Goal: Transaction & Acquisition: Subscribe to service/newsletter

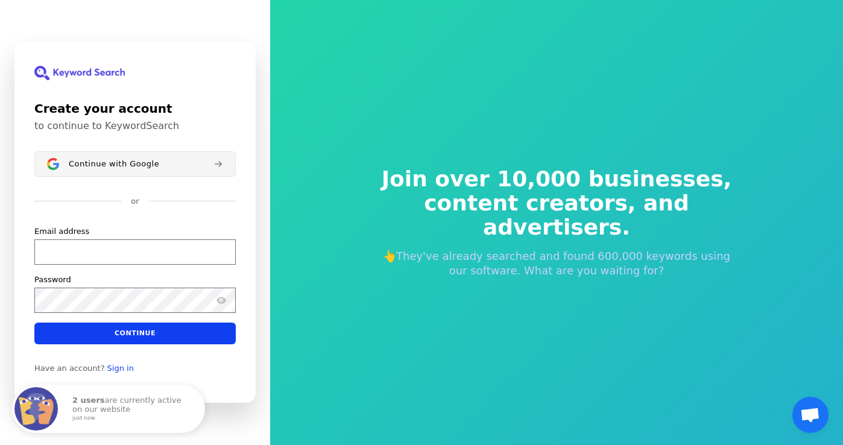
click at [121, 168] on span "Continue with Google" at bounding box center [114, 164] width 90 height 10
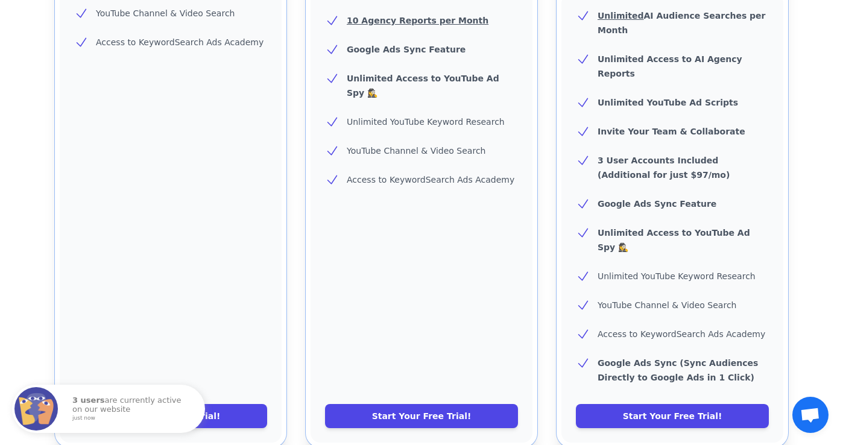
scroll to position [433, 0]
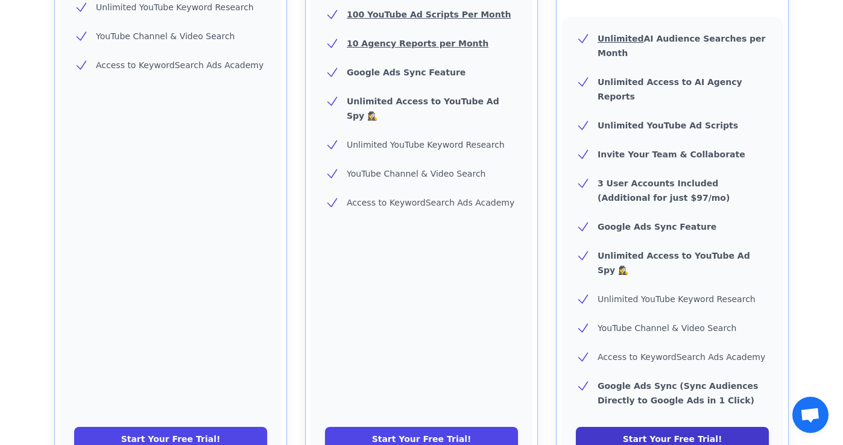
click at [629, 427] on link "Start Your Free Trial!" at bounding box center [672, 439] width 193 height 24
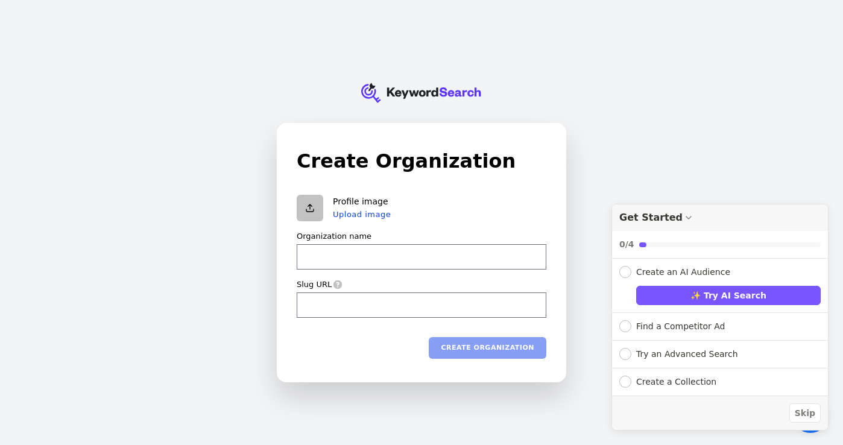
type input "R"
type input "r"
type input "t"
type input "tH"
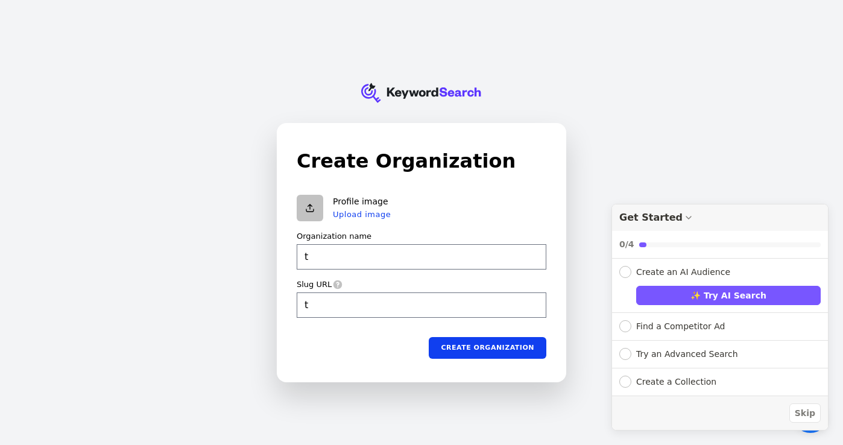
type input "th"
type input "tHE"
type input "the"
type input "tH"
type input "th"
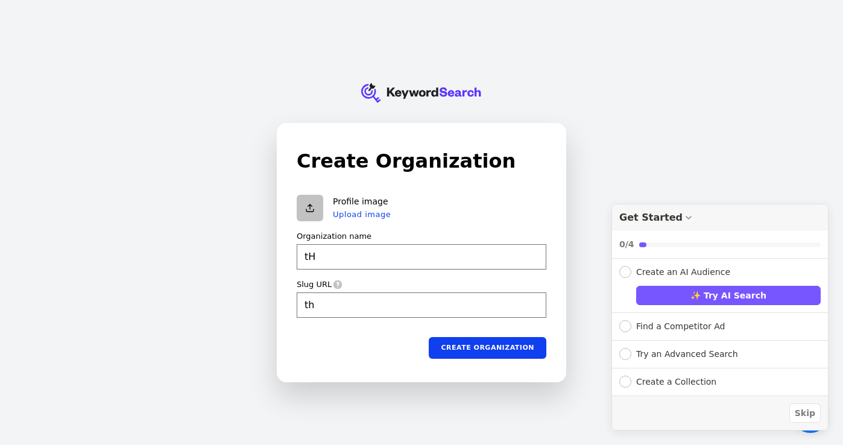
type input "t"
type input "T"
type input "t"
type input "Th"
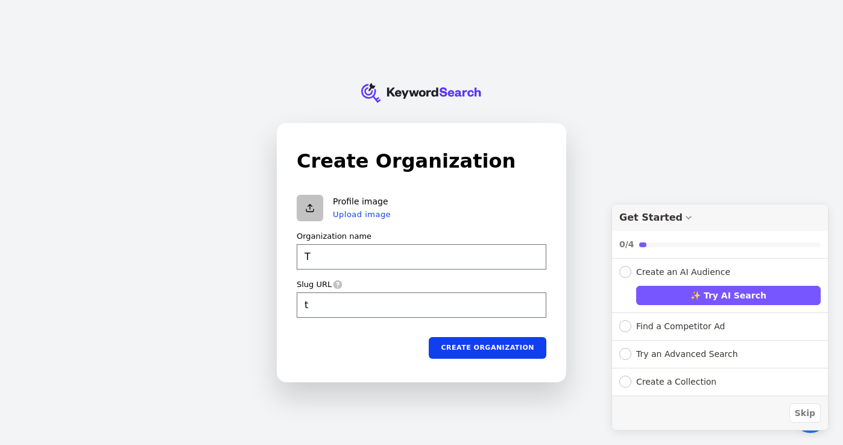
type input "th"
type input "The"
type input "the"
type input "The"
type input "the"
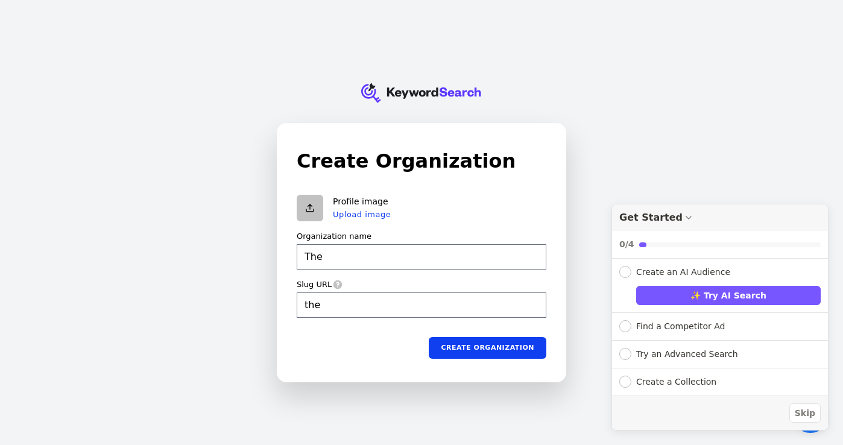
type input "The W"
type input "the-w"
type input "The Wi"
type input "the-wi"
type input "The Wil"
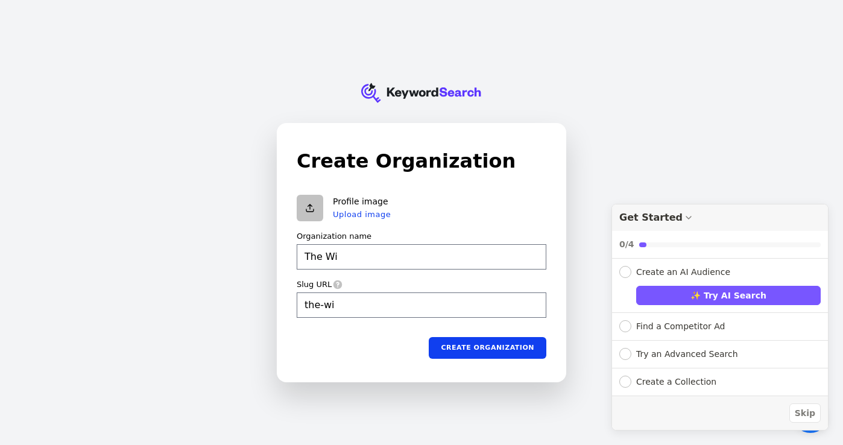
type input "the-wil"
type input "The Wild"
type input "the-wild"
type input "The Wild"
type input "the-wild"
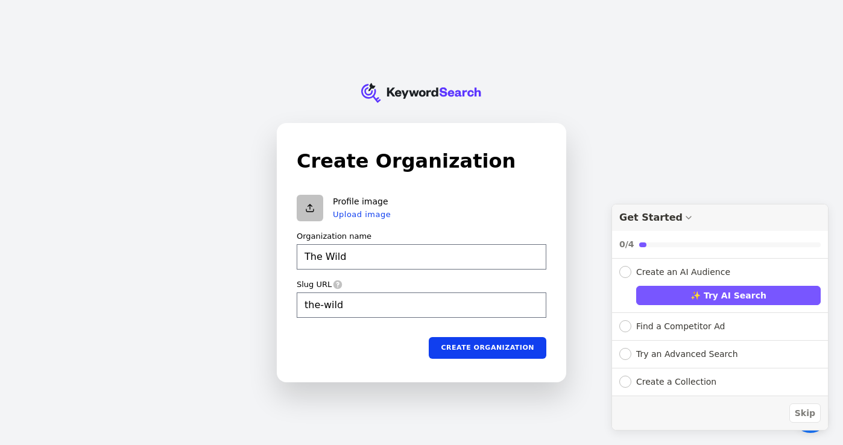
type input "The Wild n"
type input "the-wild-n"
type input "The Wild na"
type input "the-wild-na"
type input "The Wild nat"
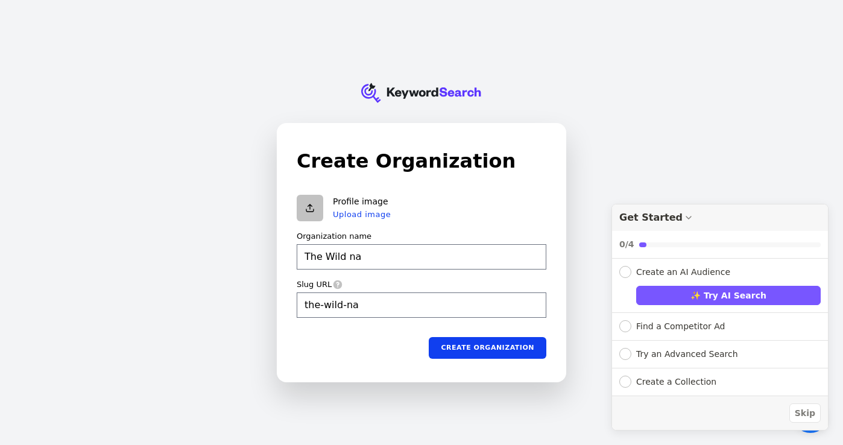
type input "the-wild-nat"
type input "The Wild natu"
type input "the-wild-natu"
type input "The Wild natur"
type input "the-wild-natur"
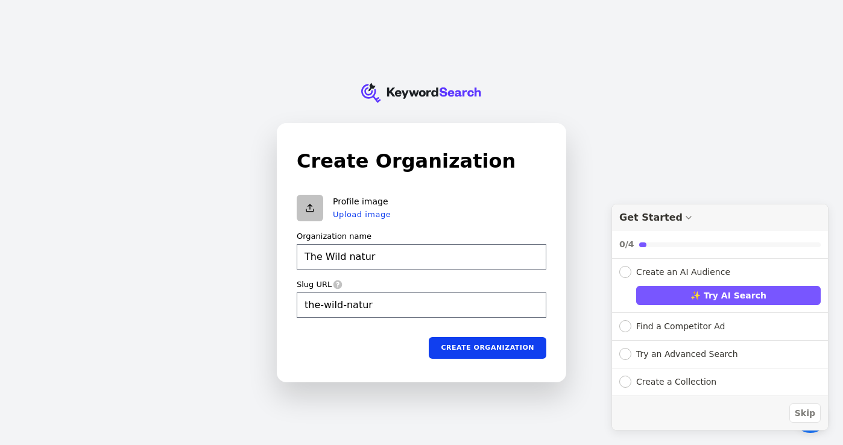
type input "The Wild nature"
type input "the-wild-nature"
type input "The Wild nature"
type input "the-wild-nature"
type input "The Wild nature b"
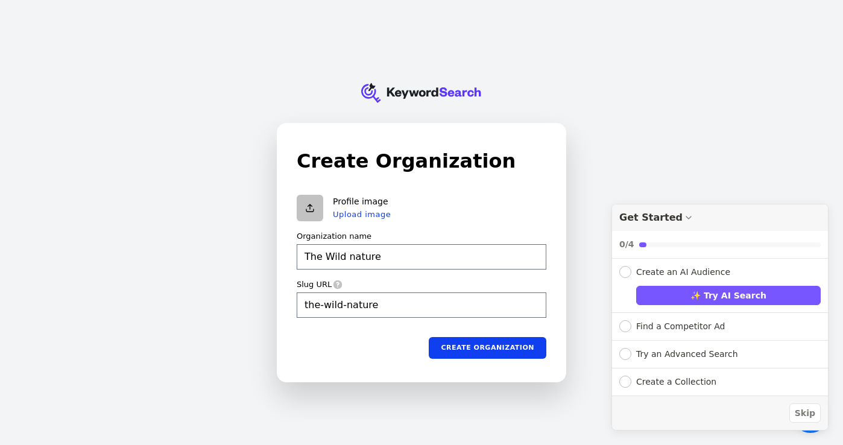
type input "the-wild-nature-b"
type input "The Wild nature bo"
type input "the-wild-nature-bo"
type input "The Wild nature boy"
type input "the-wild-nature-boy"
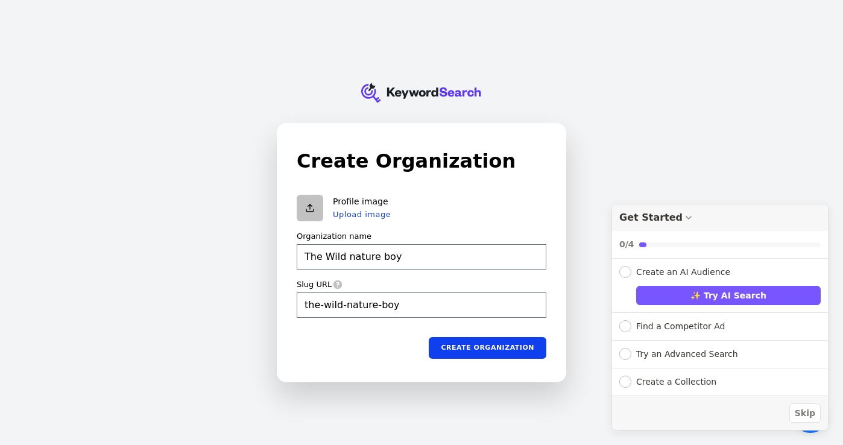
type input "The Wild nature boy"
type input "the-wild-nature-boy"
click at [823, 412] on div "Skip" at bounding box center [720, 413] width 216 height 34
click at [808, 411] on span "Skip" at bounding box center [804, 413] width 20 height 13
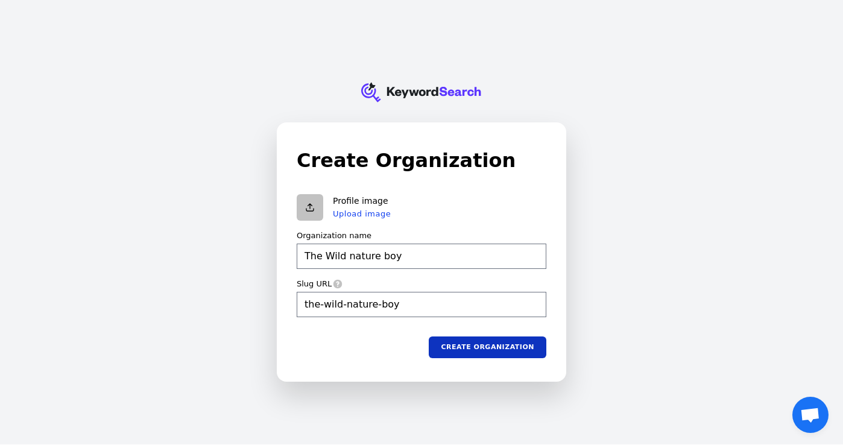
click at [509, 344] on button "Create organization" at bounding box center [488, 347] width 118 height 22
type input "The Wild nature boy"
type input "the-wild-nature-boy"
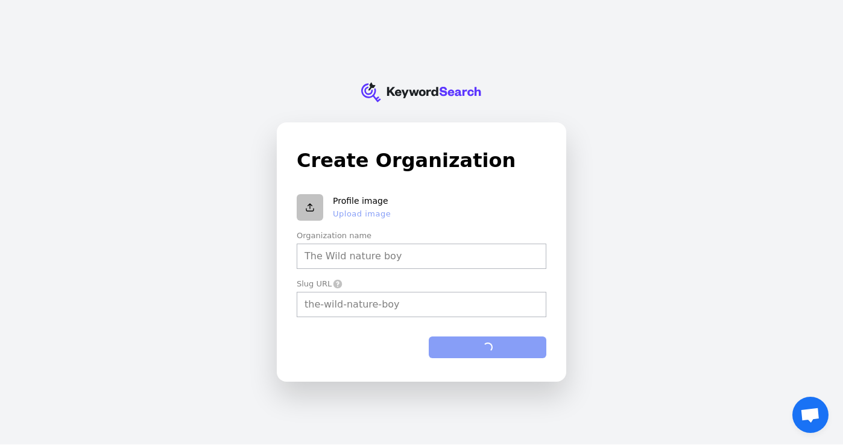
type input "The Wild nature boy"
type input "the-wild-nature-boy"
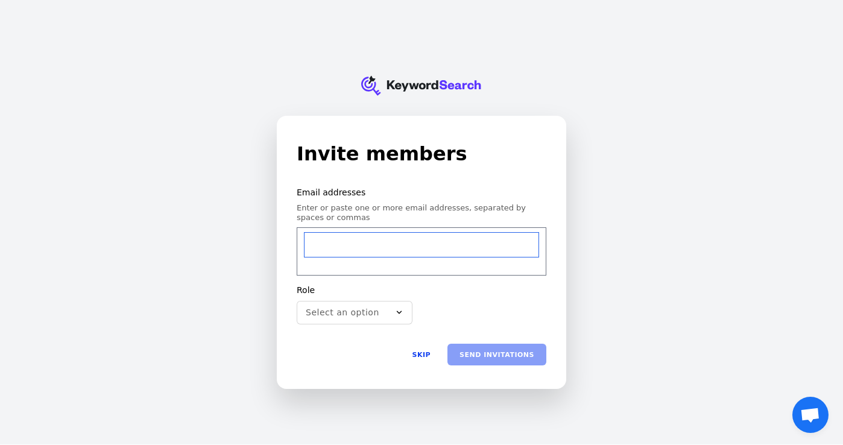
type input "Richwealthyllc@gmail.com"
click at [510, 353] on div "Send invitations Skip" at bounding box center [422, 355] width 250 height 22
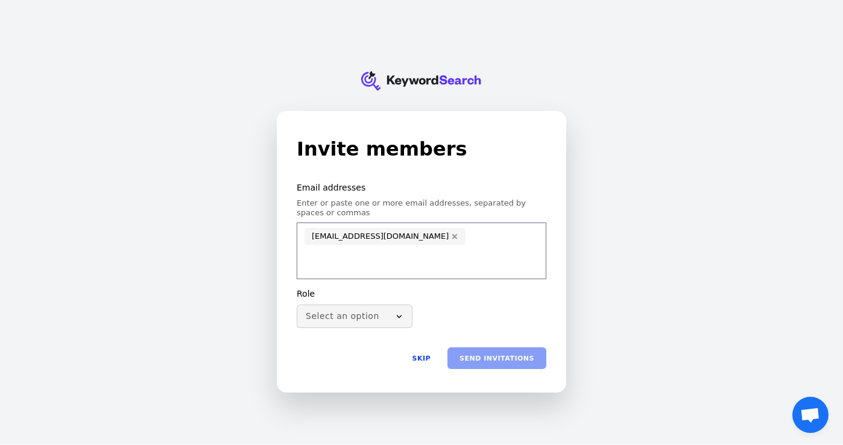
click at [386, 309] on button "Select an option" at bounding box center [355, 316] width 116 height 24
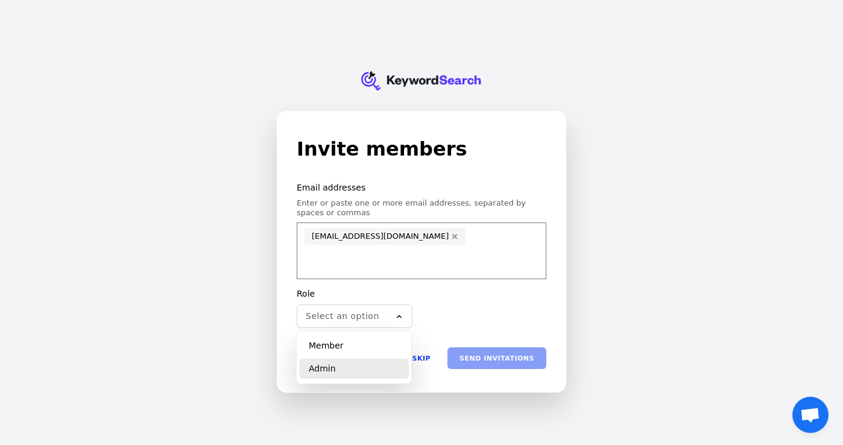
click at [327, 368] on p "Admin" at bounding box center [322, 368] width 27 height 11
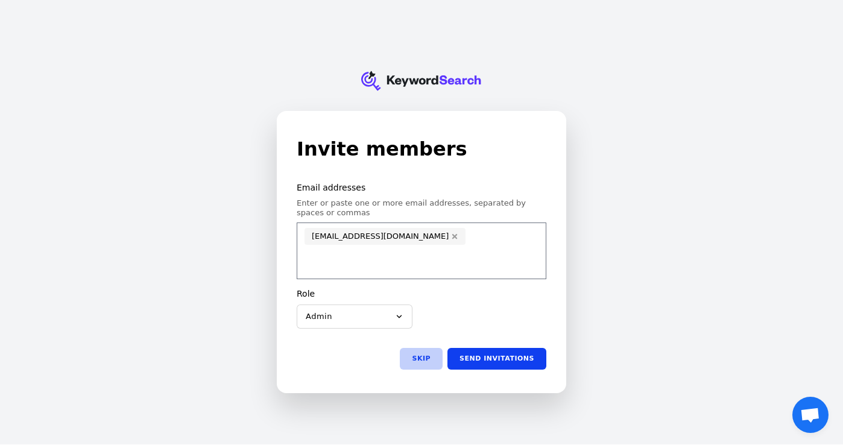
click at [426, 355] on button "Skip" at bounding box center [421, 359] width 43 height 22
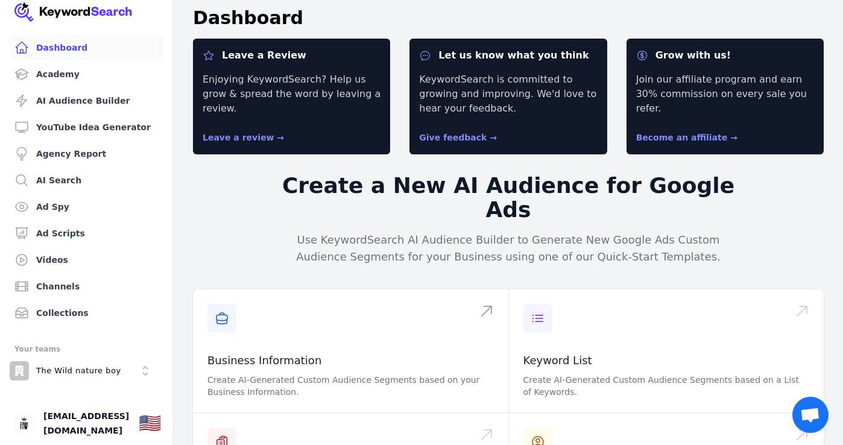
scroll to position [10, 0]
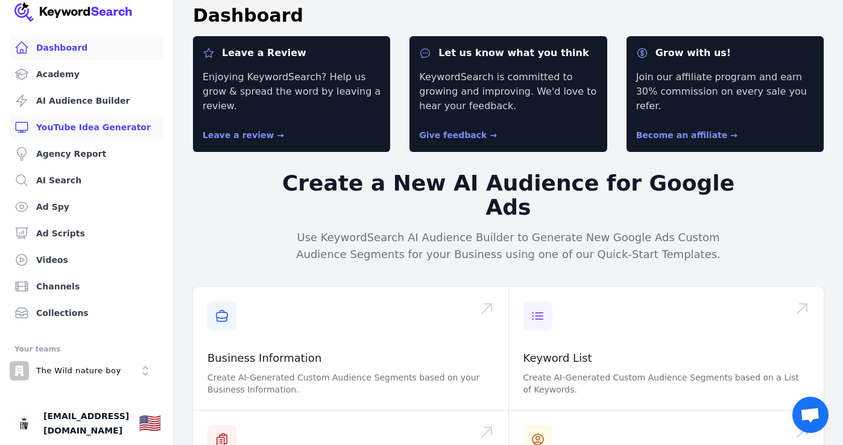
click at [113, 122] on link "YouTube Idea Generator" at bounding box center [87, 127] width 154 height 24
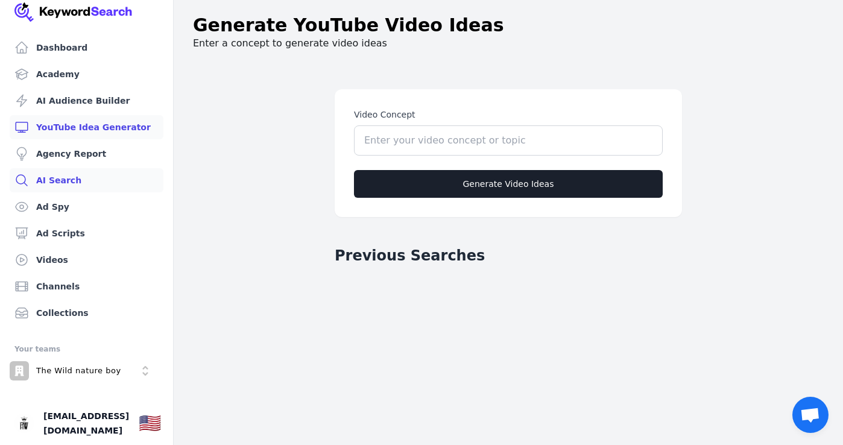
click at [112, 174] on link "AI Search" at bounding box center [87, 180] width 154 height 24
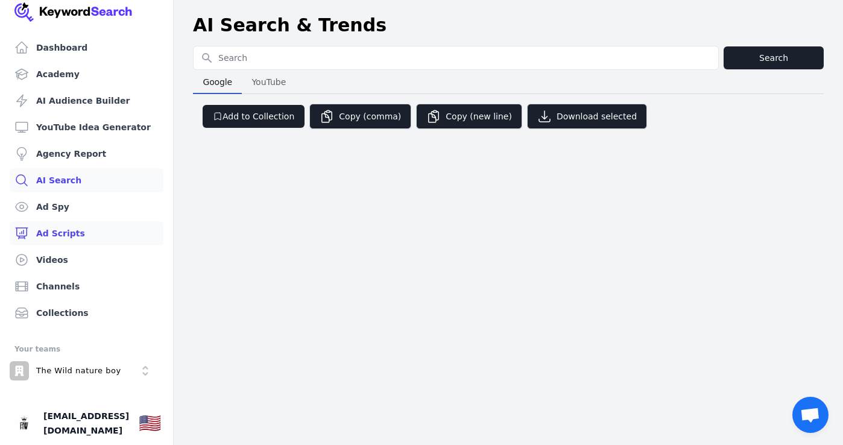
click at [61, 239] on link "Ad Scripts" at bounding box center [87, 233] width 154 height 24
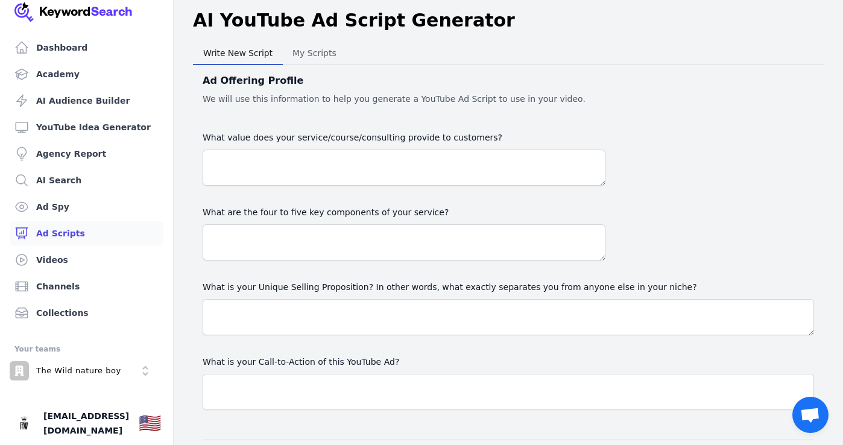
scroll to position [7, 0]
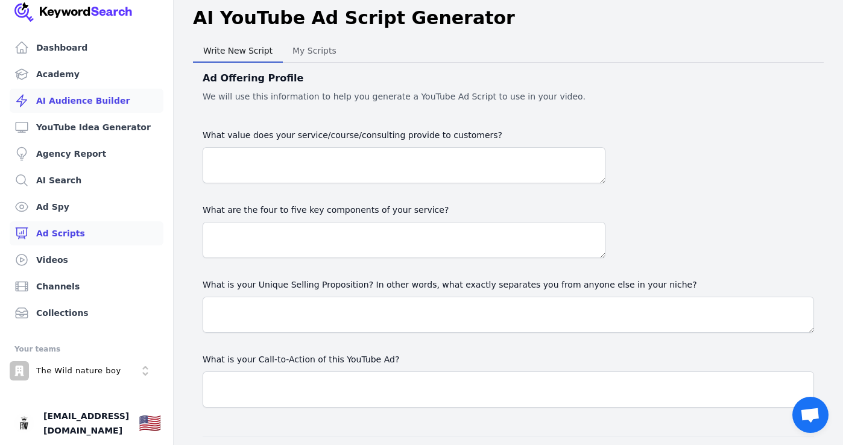
click at [102, 99] on link "AI Audience Builder" at bounding box center [87, 101] width 154 height 24
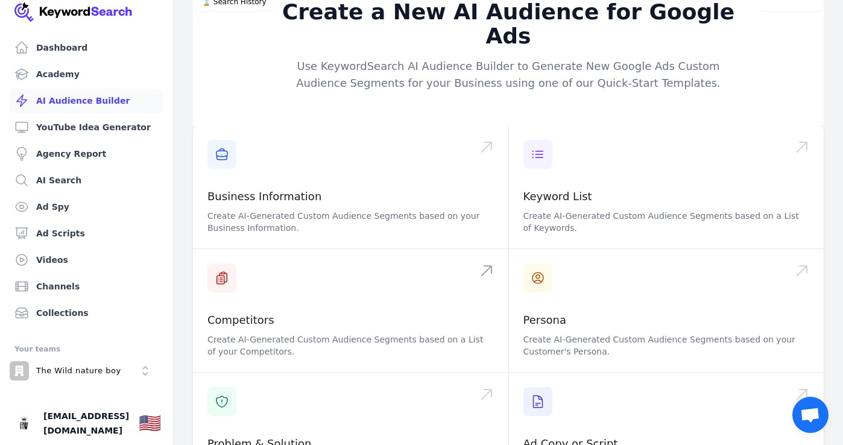
scroll to position [36, 0]
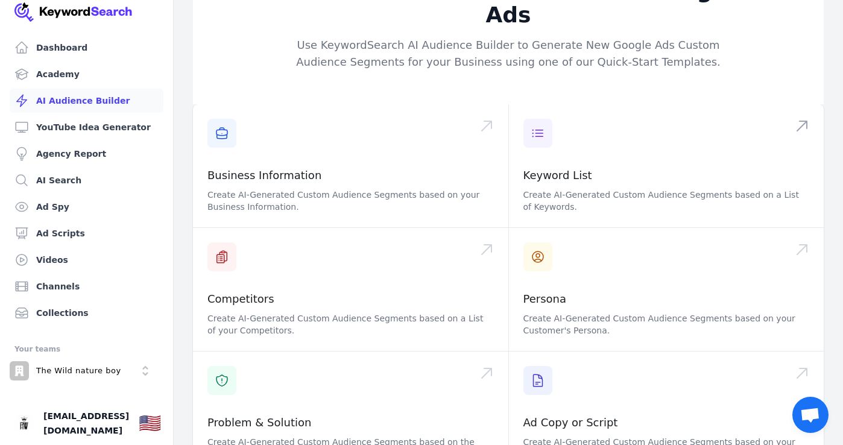
click at [606, 176] on span at bounding box center [666, 165] width 315 height 123
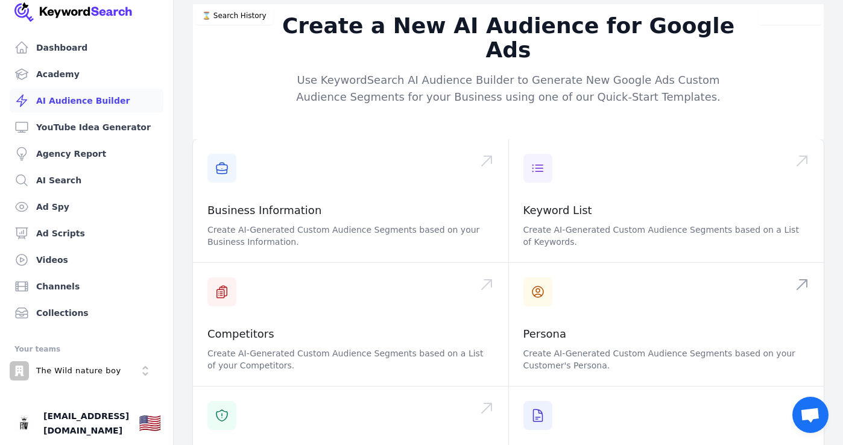
scroll to position [166, 0]
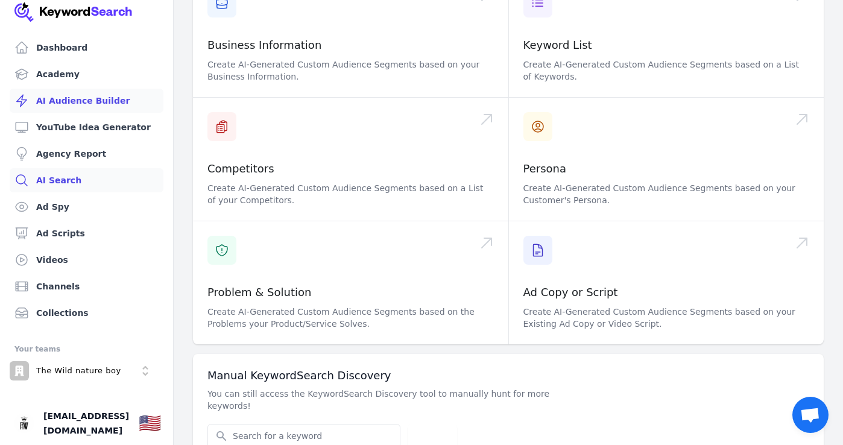
click at [68, 171] on link "AI Search" at bounding box center [87, 180] width 154 height 24
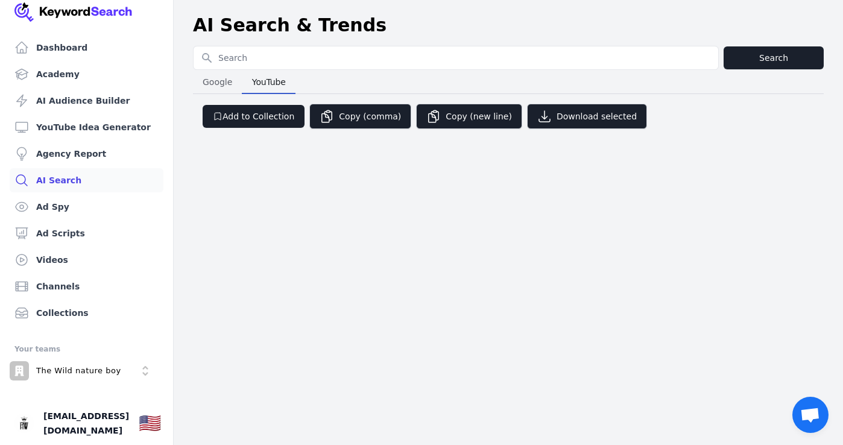
click at [250, 80] on span "YouTube" at bounding box center [268, 82] width 43 height 17
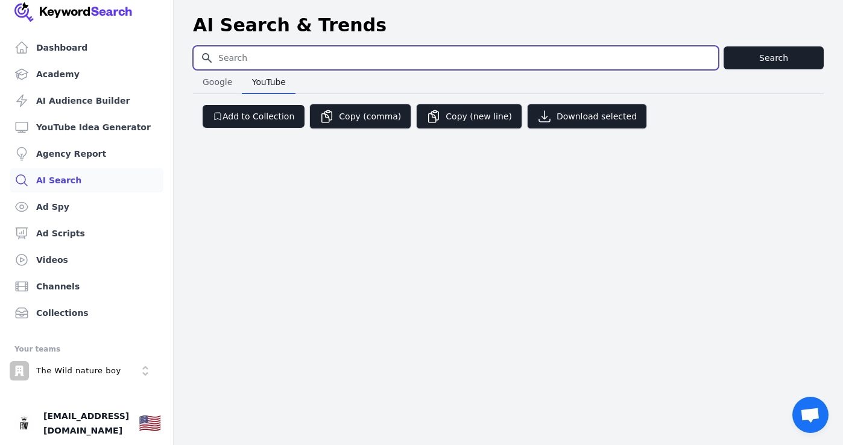
click at [244, 52] on input "Search for YouTube Keywords" at bounding box center [455, 57] width 524 height 23
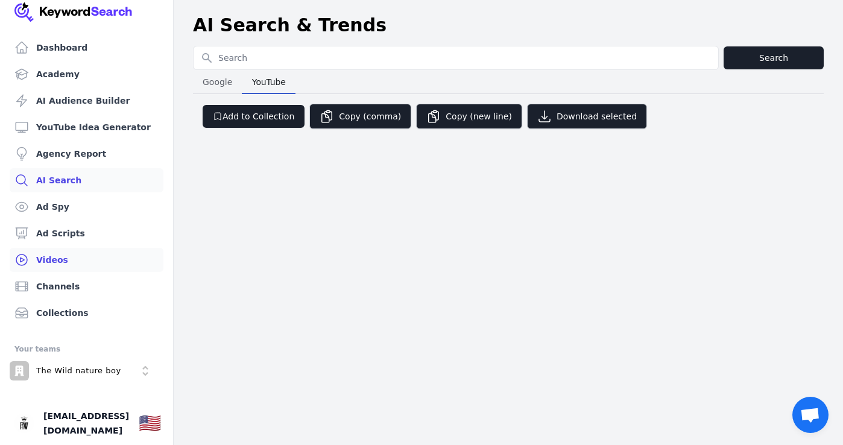
click at [69, 253] on link "Videos" at bounding box center [87, 260] width 154 height 24
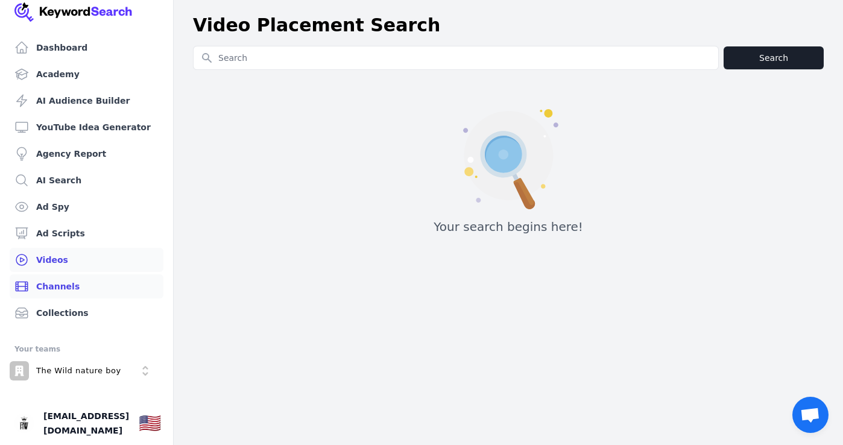
click at [66, 288] on link "Channels" at bounding box center [87, 286] width 154 height 24
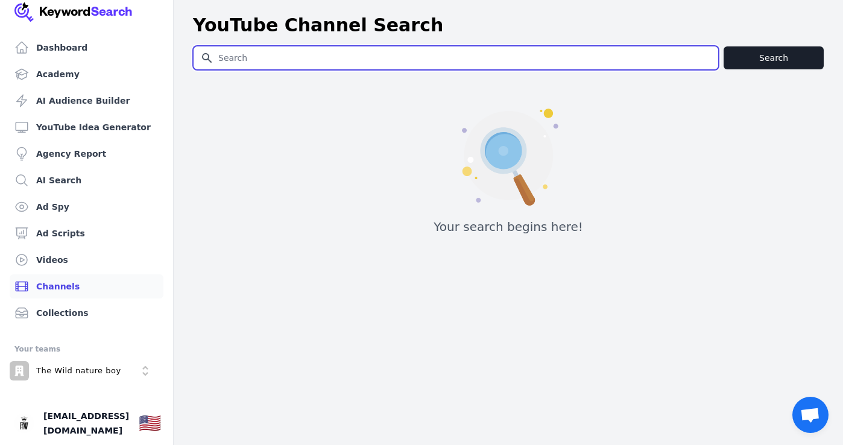
paste input "the wild nature boy"
type input "the wild nature boy"
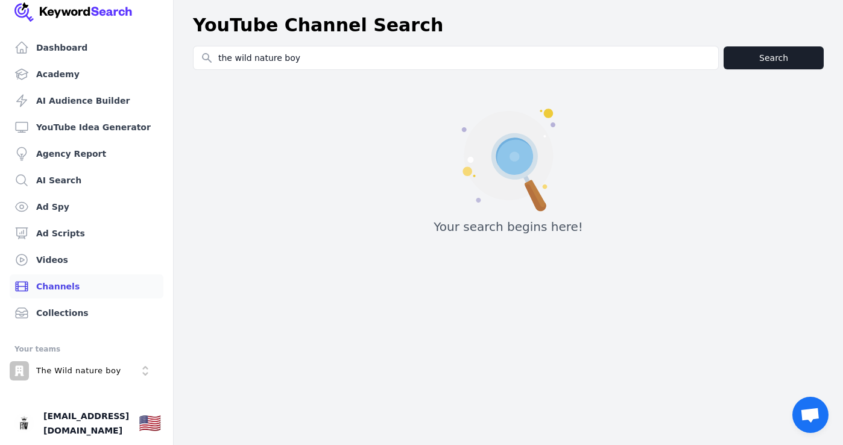
click at [739, 52] on button "Search" at bounding box center [773, 57] width 100 height 23
drag, startPoint x: 770, startPoint y: 51, endPoint x: 760, endPoint y: 49, distance: 10.5
click at [760, 48] on button "Search" at bounding box center [773, 57] width 100 height 23
click at [760, 57] on button "Search" at bounding box center [773, 57] width 100 height 23
click at [758, 57] on button "Search" at bounding box center [773, 57] width 100 height 23
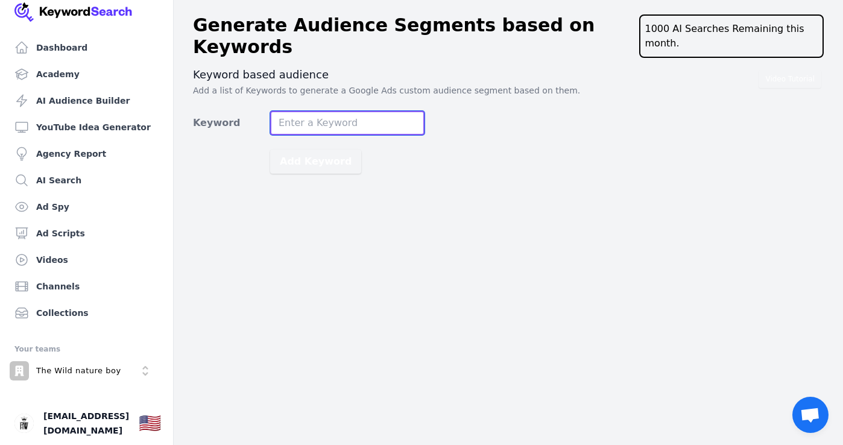
click at [338, 113] on input "Keyword" at bounding box center [347, 123] width 154 height 24
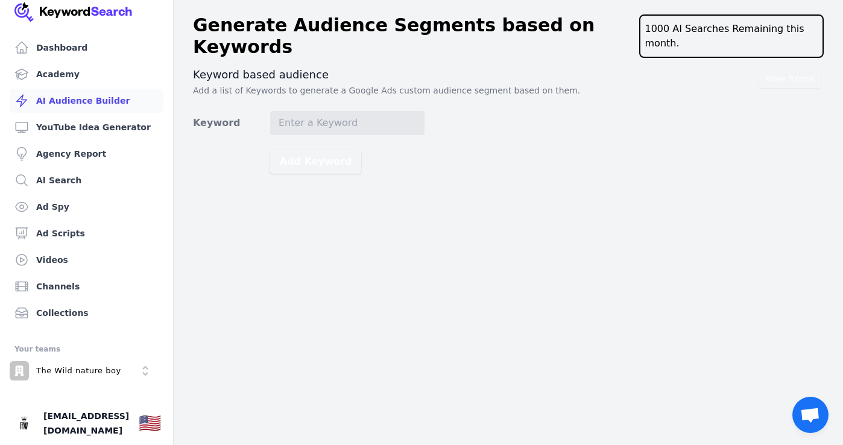
click at [82, 107] on link "AI Audience Builder" at bounding box center [87, 101] width 154 height 24
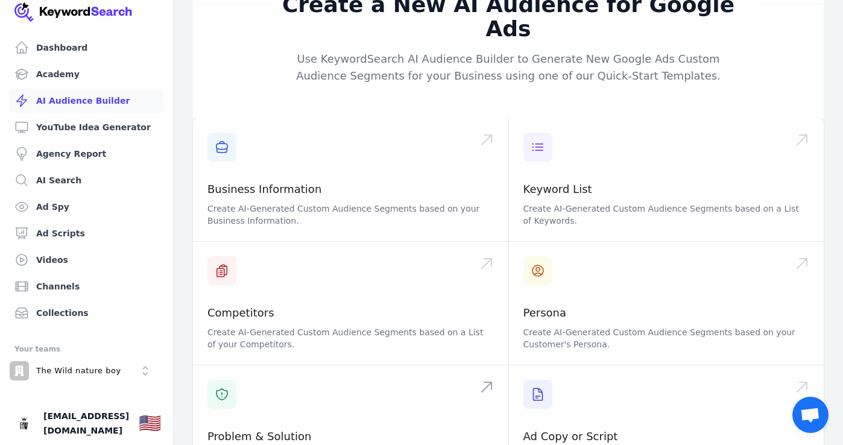
scroll to position [166, 0]
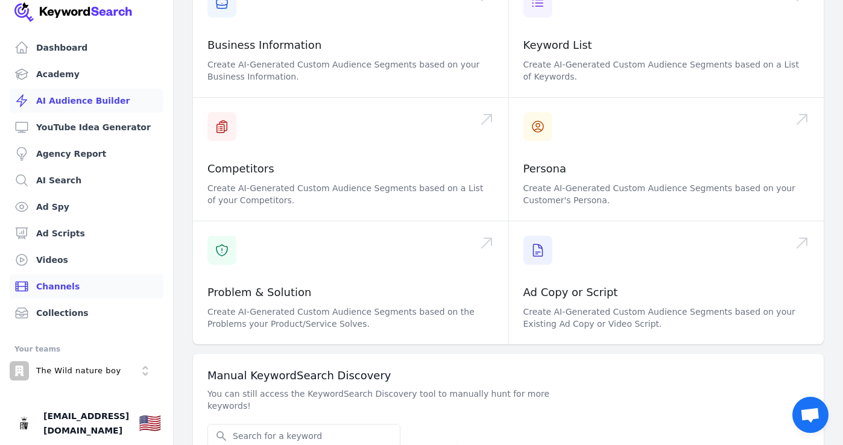
click at [88, 284] on link "Channels" at bounding box center [87, 286] width 154 height 24
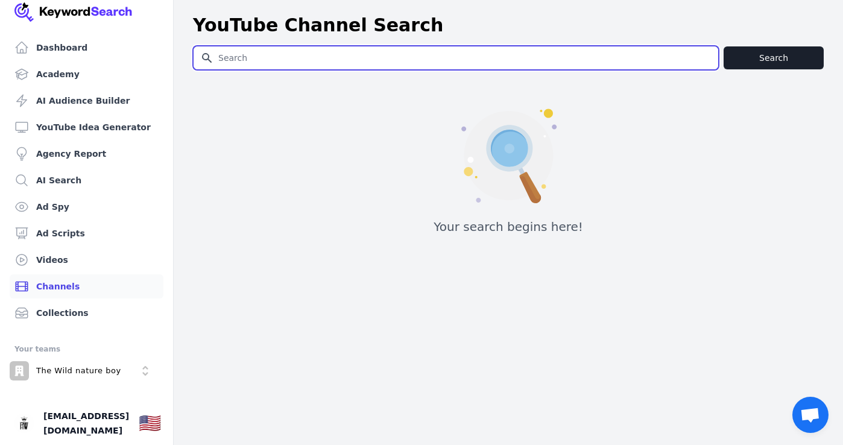
paste input "the wild nature boy"
type input "the wild nature boy"
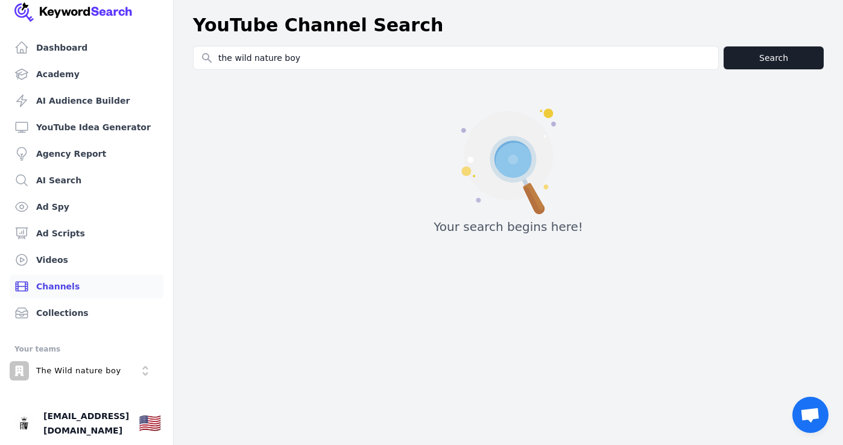
click at [756, 54] on button "Search" at bounding box center [773, 57] width 100 height 23
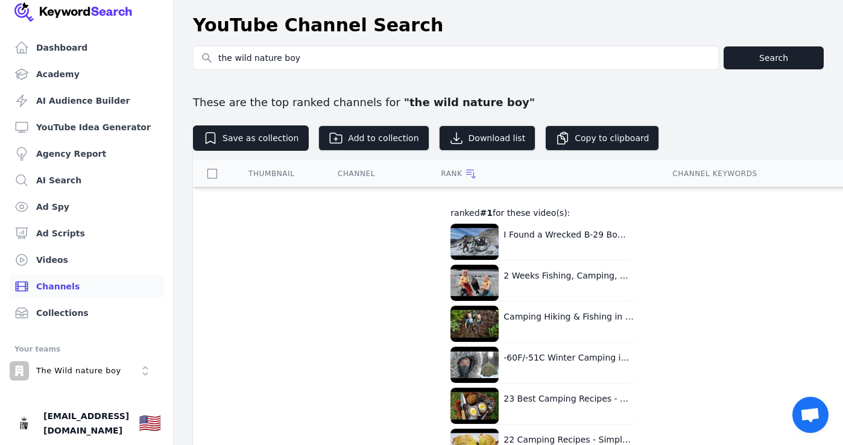
click at [338, 142] on button "Add to collection" at bounding box center [373, 137] width 110 height 25
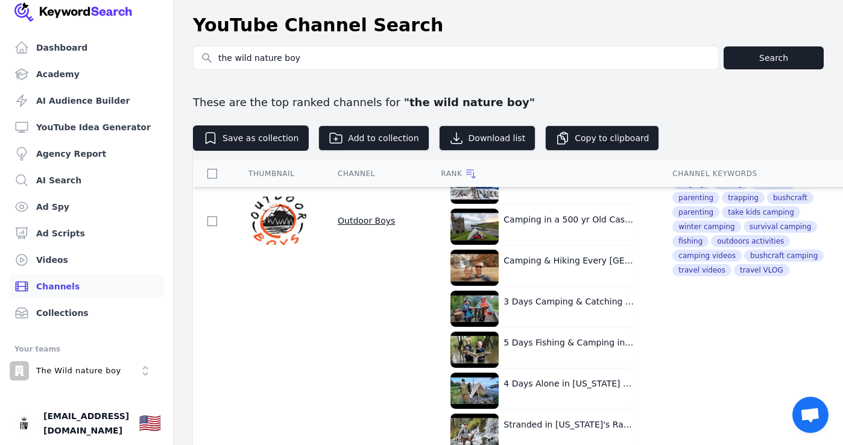
scroll to position [347, 0]
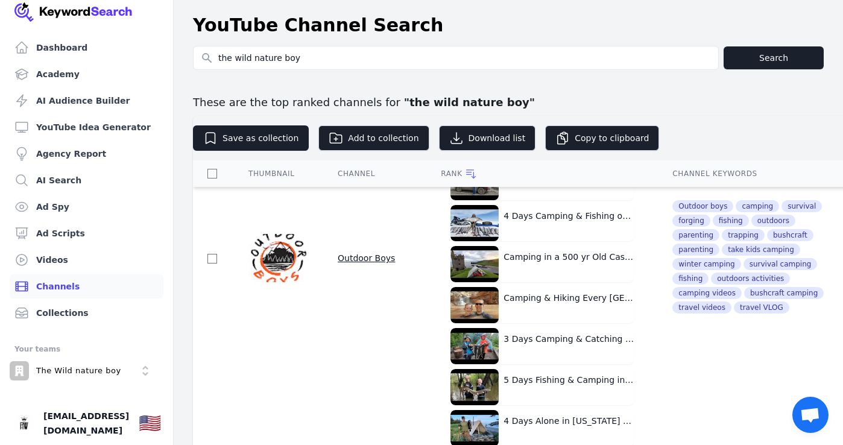
click at [214, 259] on input "checkbox" at bounding box center [212, 259] width 10 height 10
checkbox input "true"
click at [284, 139] on button "Save as collection" at bounding box center [251, 137] width 116 height 25
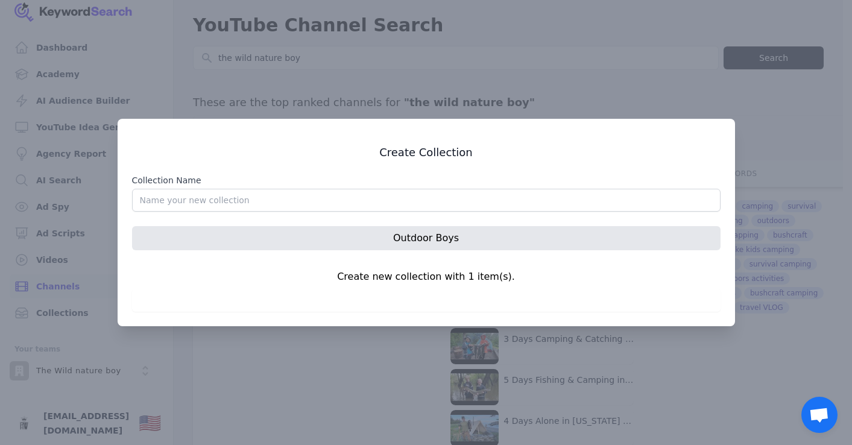
click at [626, 109] on div at bounding box center [426, 222] width 852 height 445
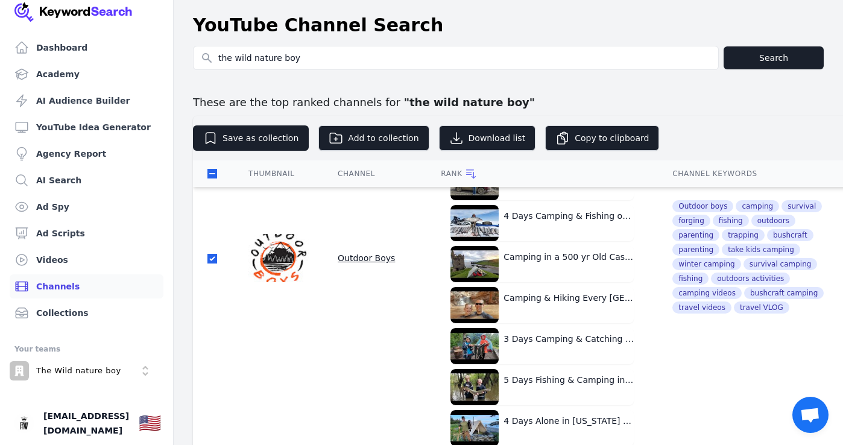
click at [380, 139] on button "Add to collection" at bounding box center [373, 137] width 110 height 25
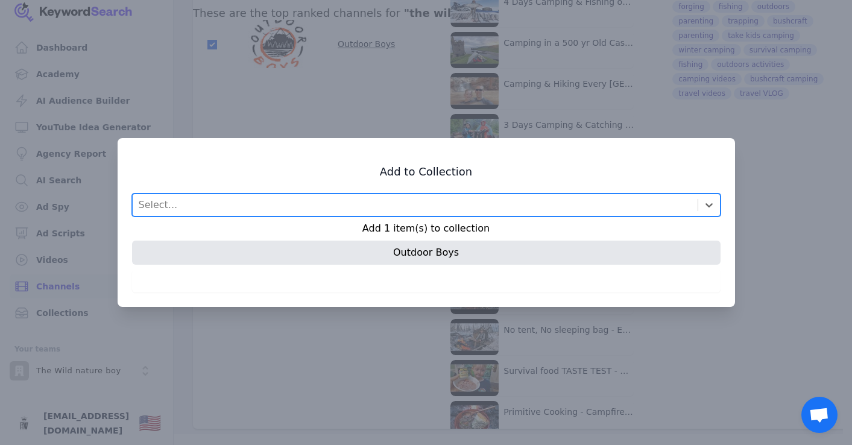
drag, startPoint x: 380, startPoint y: 139, endPoint x: 365, endPoint y: 140, distance: 15.1
click at [365, 140] on div at bounding box center [426, 222] width 852 height 445
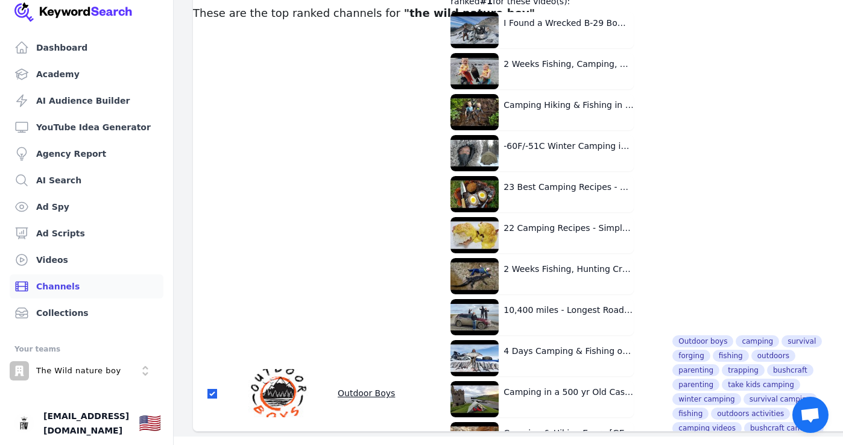
scroll to position [0, 0]
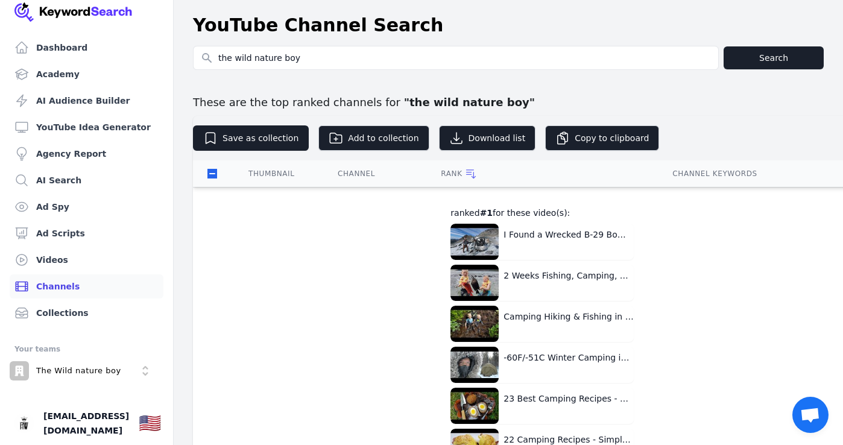
click at [343, 147] on button "Add to collection" at bounding box center [373, 137] width 110 height 25
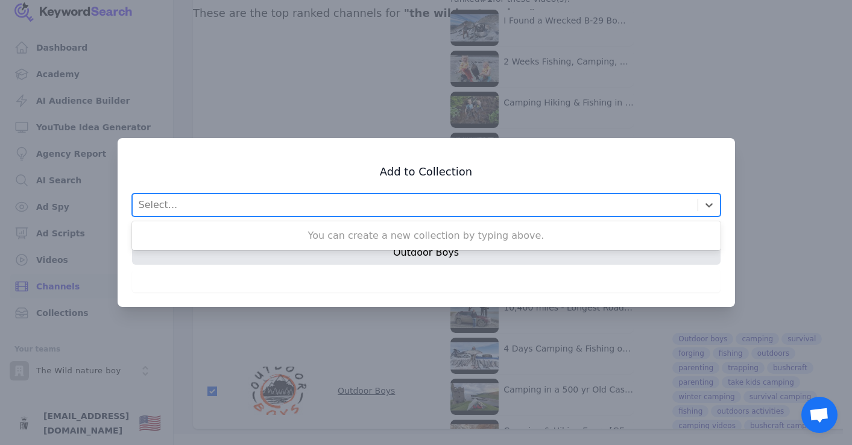
click at [350, 201] on div "Select..." at bounding box center [415, 205] width 565 height 22
click at [523, 203] on div "Select..." at bounding box center [415, 205] width 565 height 22
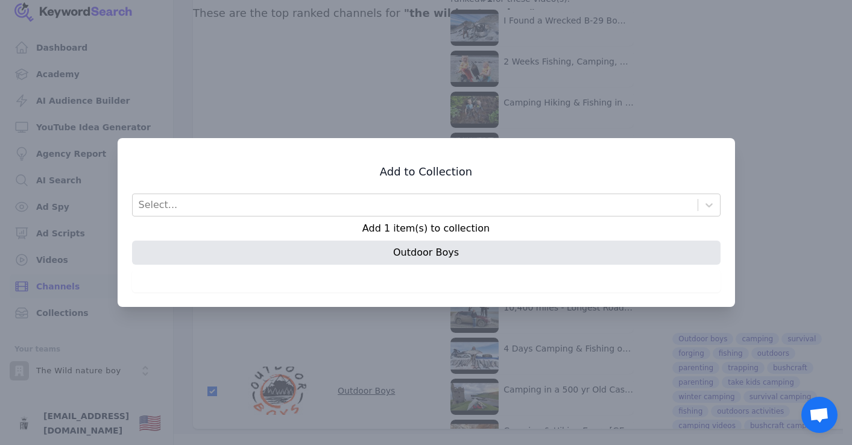
click at [451, 231] on p "Add 1 item(s) to collection" at bounding box center [426, 228] width 588 height 14
click at [227, 102] on div at bounding box center [426, 222] width 852 height 445
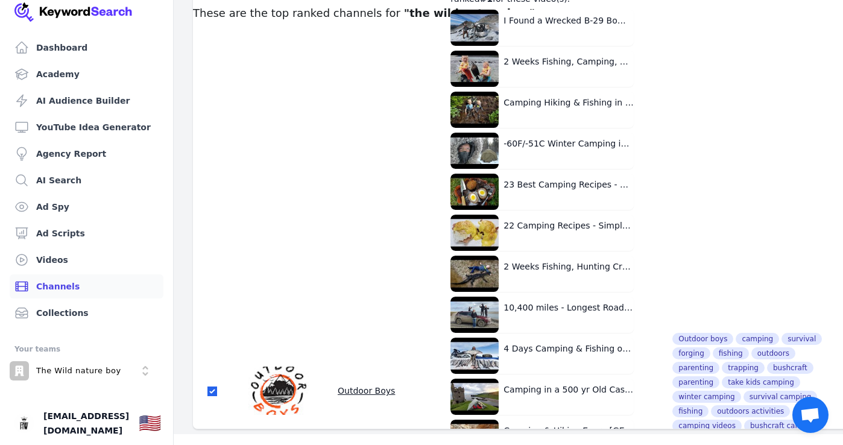
scroll to position [0, 0]
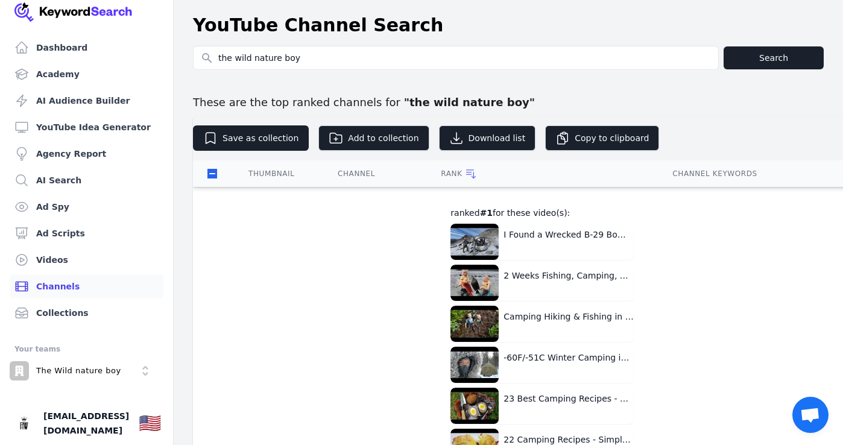
click at [274, 132] on button "Save as collection" at bounding box center [251, 137] width 116 height 25
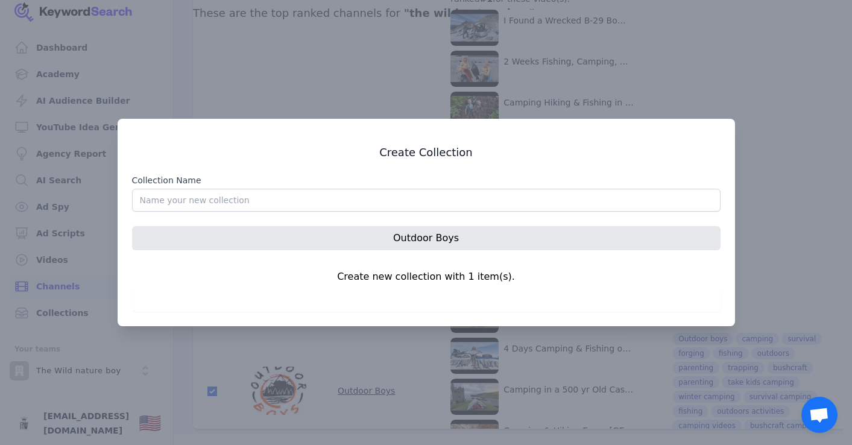
click at [270, 205] on input "Collection Name" at bounding box center [426, 200] width 588 height 23
type input "nature boy"
click at [426, 300] on button "Create Collection" at bounding box center [426, 300] width 588 height 23
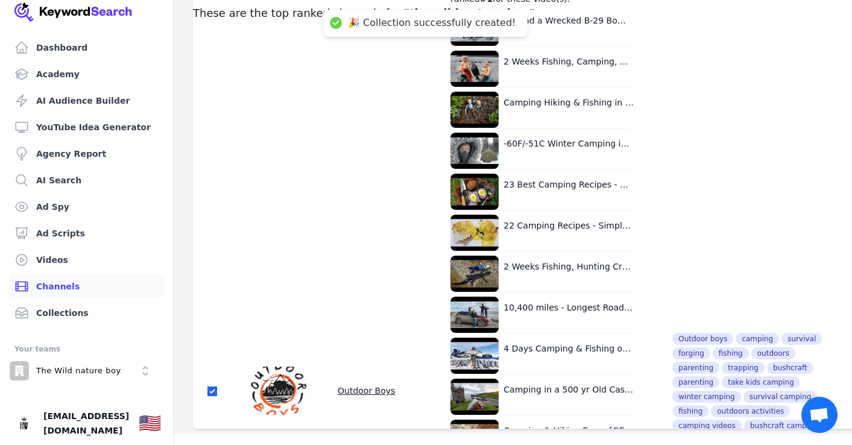
drag, startPoint x: 453, startPoint y: 279, endPoint x: 429, endPoint y: 259, distance: 30.8
click at [452, 279] on p "Create new collection with 1 item(s)." at bounding box center [425, 274] width 559 height 14
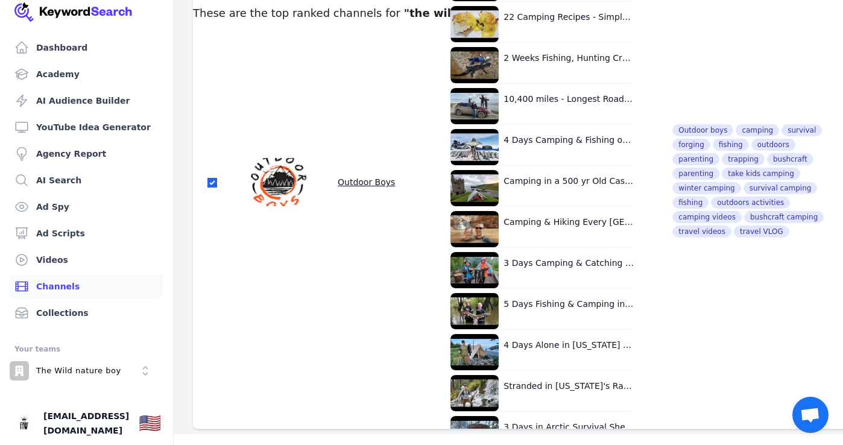
scroll to position [211, 0]
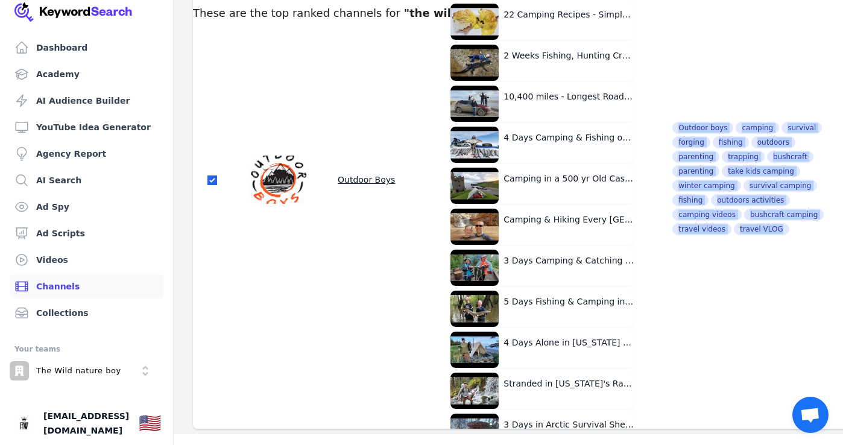
drag, startPoint x: 656, startPoint y: 125, endPoint x: 782, endPoint y: 244, distance: 173.6
click at [782, 244] on td "Outdoor boys camping survival forging fishing outdoors parenting trapping bushc…" at bounding box center [751, 180] width 186 height 835
copy div "Outdoor boys camping survival forging fishing outdoors parenting trapping bushc…"
drag, startPoint x: 659, startPoint y: 268, endPoint x: 662, endPoint y: 274, distance: 7.0
click at [659, 271] on td "Outdoor boys camping survival forging fishing outdoors parenting trapping bushc…" at bounding box center [751, 180] width 186 height 835
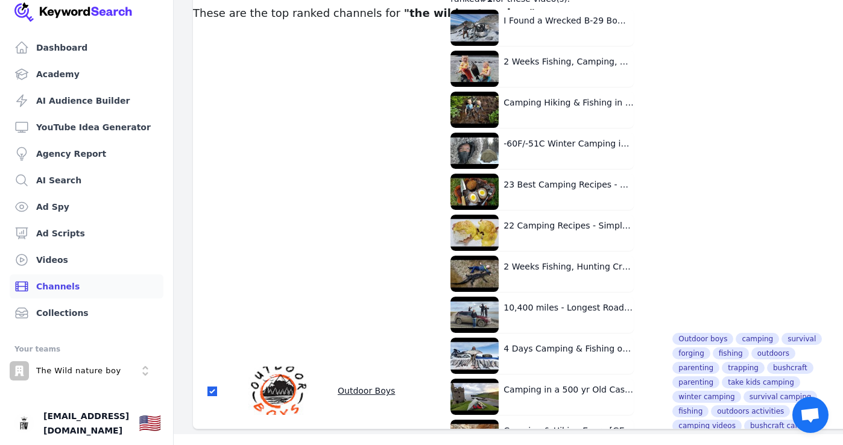
scroll to position [0, 0]
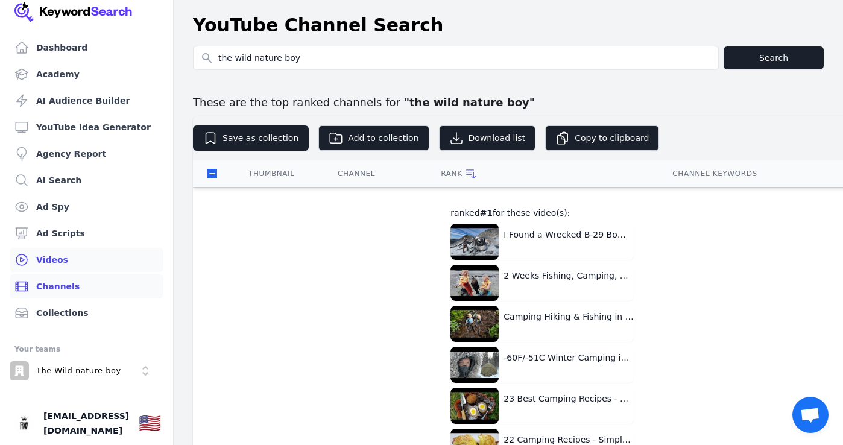
click at [64, 257] on link "Videos" at bounding box center [87, 260] width 154 height 24
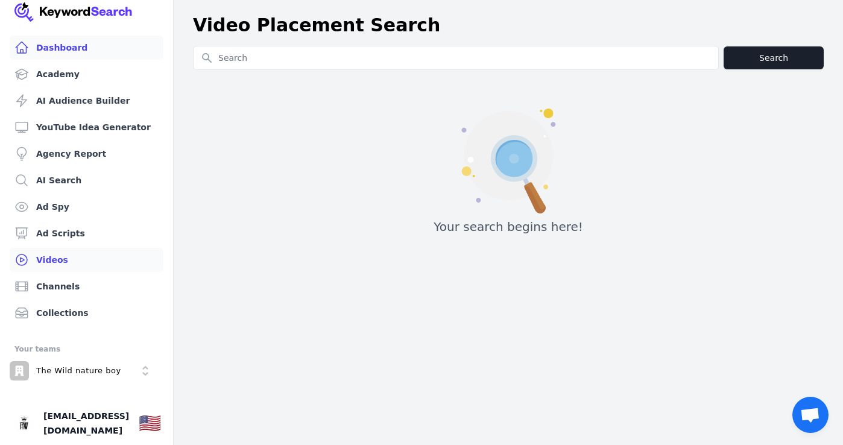
click at [28, 55] on link "Dashboard" at bounding box center [87, 48] width 154 height 24
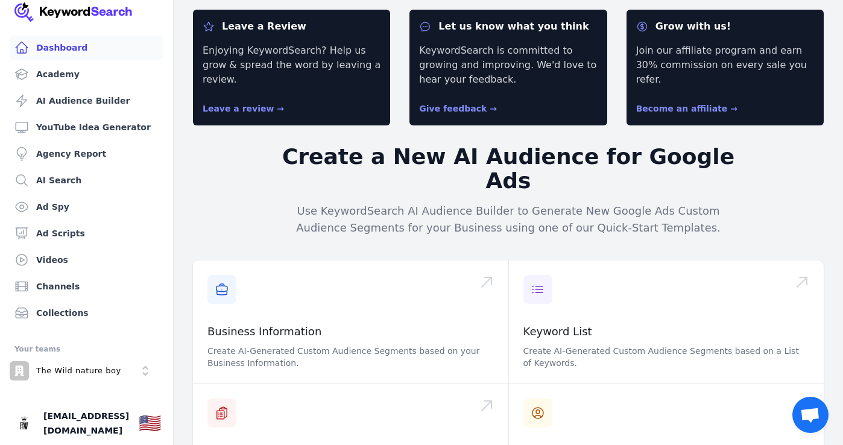
scroll to position [136, 0]
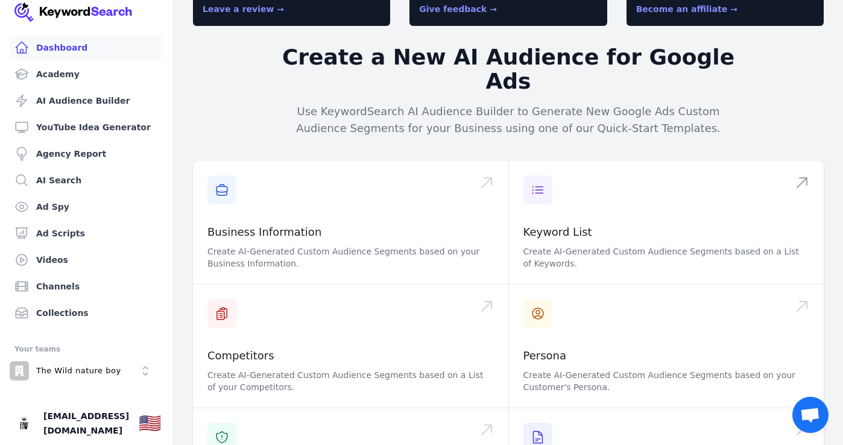
click at [573, 201] on span at bounding box center [666, 222] width 315 height 123
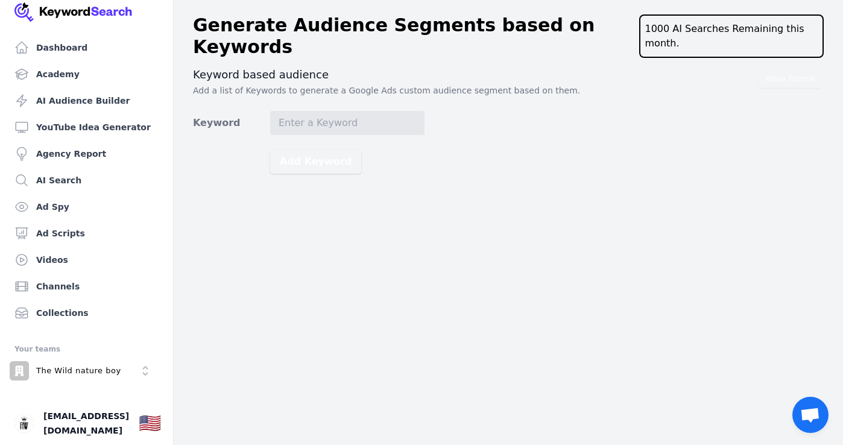
drag, startPoint x: 304, startPoint y: 118, endPoint x: 315, endPoint y: 121, distance: 11.7
click at [306, 119] on form "Keyword Add Keyword" at bounding box center [308, 142] width 231 height 63
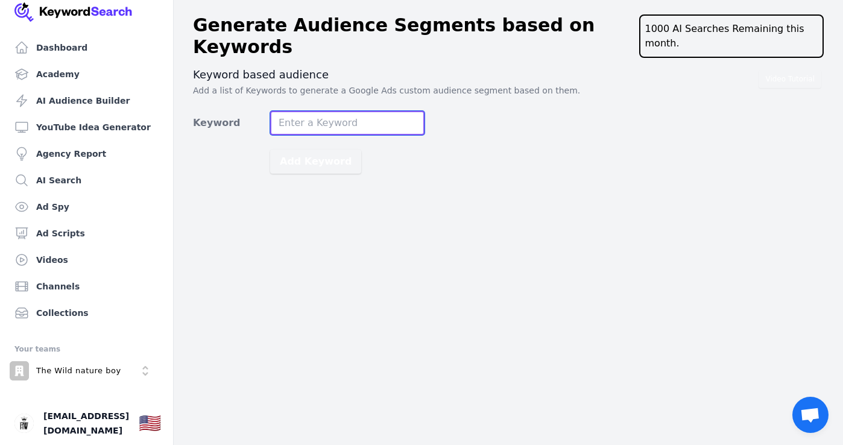
click at [318, 111] on input "Keyword" at bounding box center [347, 123] width 154 height 24
paste input "Outdoor boys camping survival forging fishing outdoors parenting trapping bushc…"
drag, startPoint x: 418, startPoint y: 107, endPoint x: 316, endPoint y: 123, distance: 102.6
click at [312, 125] on form "Keyword Outdoor boys camping survival forging fishing outdoors parenting trappi…" at bounding box center [308, 142] width 231 height 63
click at [332, 111] on input "Outdoor boys camping survival forging fishing outdoors parenting trapping bushc…" at bounding box center [347, 123] width 154 height 24
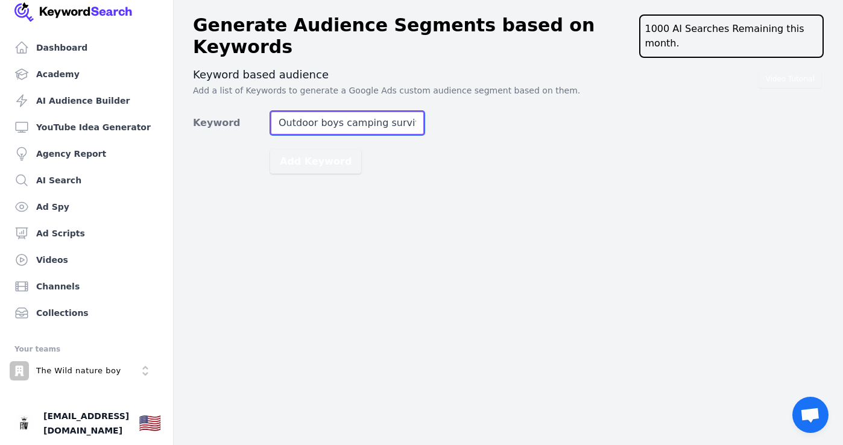
drag, startPoint x: 338, startPoint y: 104, endPoint x: 269, endPoint y: 107, distance: 68.2
click at [269, 111] on div "Keyword Outdoor boys camping survival forging fishing outdoors parenting trappi…" at bounding box center [308, 123] width 231 height 24
drag, startPoint x: 357, startPoint y: 110, endPoint x: 491, endPoint y: 121, distance: 133.6
click at [491, 121] on div "Video Tutorial Keyword based audience Add a list of Keywords to generate a Goog…" at bounding box center [508, 121] width 631 height 106
paste input "Outdoor boys"
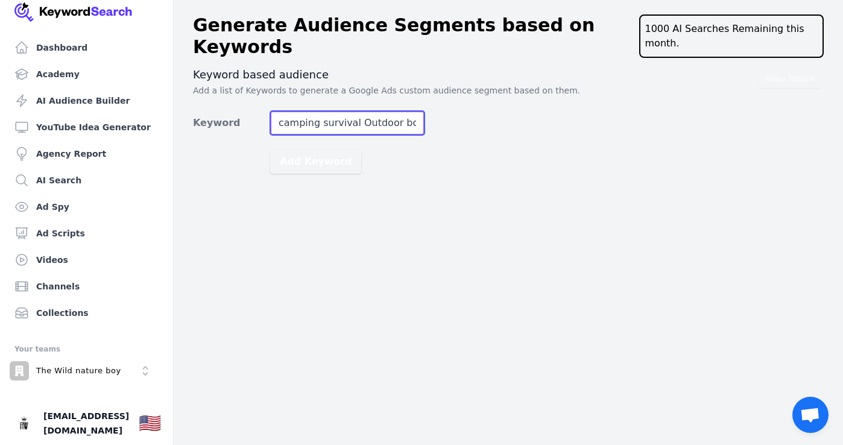
drag, startPoint x: 420, startPoint y: 106, endPoint x: 359, endPoint y: 107, distance: 60.3
click at [359, 111] on input "camping survival Outdoor boys" at bounding box center [347, 123] width 154 height 24
click at [277, 111] on input "camping survival" at bounding box center [347, 123] width 154 height 24
type input "camping survival"
click at [350, 211] on div "Dashboard Academy AI Audience Builder YouTube Idea Generator Agency Report AI S…" at bounding box center [421, 222] width 843 height 445
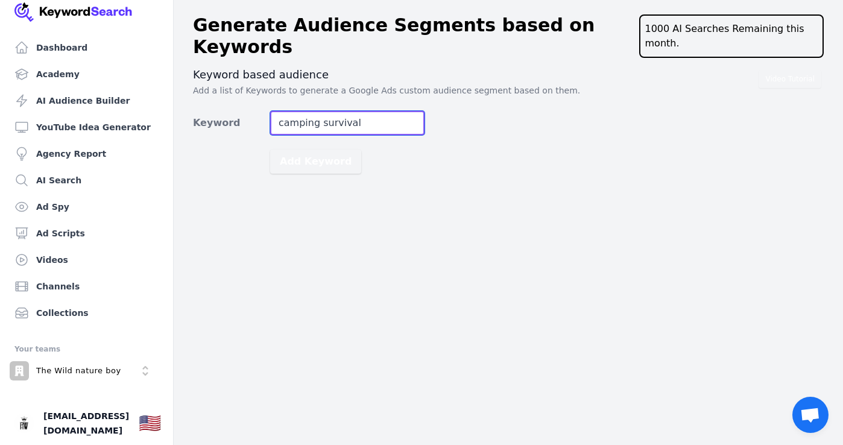
click at [385, 111] on input "camping survival" at bounding box center [347, 123] width 154 height 24
click at [310, 149] on button "Add Keyword" at bounding box center [315, 161] width 91 height 24
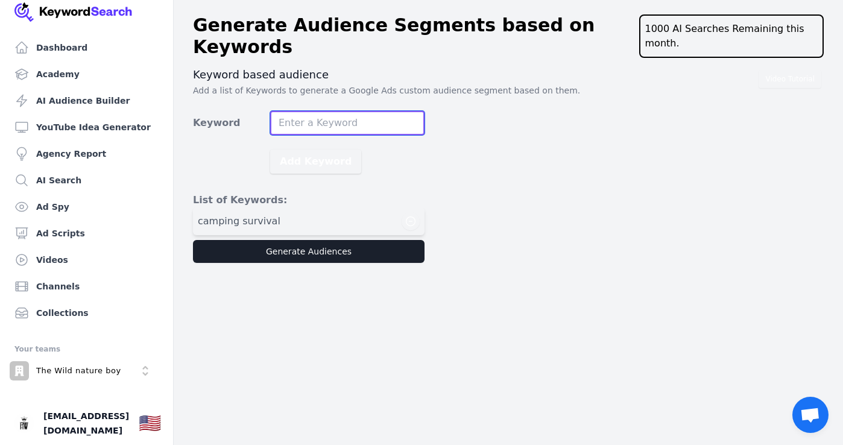
click at [301, 111] on input "Keyword" at bounding box center [347, 123] width 154 height 24
paste input "Outdoor boys"
type input "Outdoor boys"
drag, startPoint x: 347, startPoint y: 105, endPoint x: 249, endPoint y: 102, distance: 97.7
click at [249, 111] on div "Keyword Outdoor boys" at bounding box center [308, 123] width 231 height 24
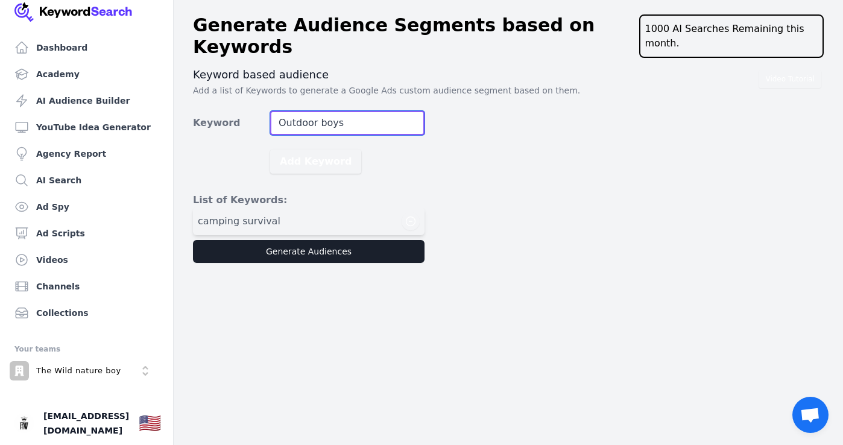
scroll to position [1, 0]
